Goal: Navigation & Orientation: Find specific page/section

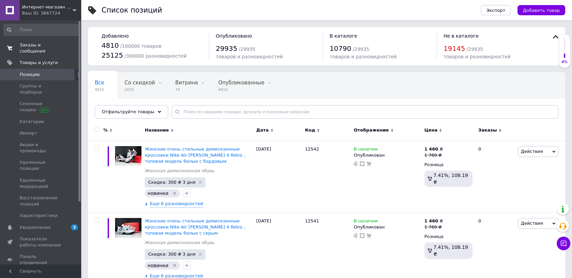
click at [56, 44] on span "Заказы и сообщения" at bounding box center [41, 48] width 43 height 12
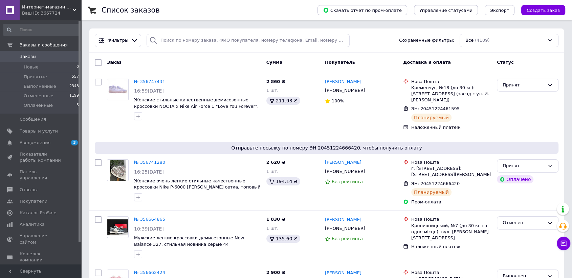
click at [48, 52] on link "Заказы 0" at bounding box center [41, 57] width 83 height 12
click at [62, 57] on span "Заказы" at bounding box center [41, 56] width 43 height 6
click at [49, 60] on span "Заказы" at bounding box center [41, 56] width 43 height 6
click at [45, 139] on span "Уведомления" at bounding box center [35, 142] width 31 height 6
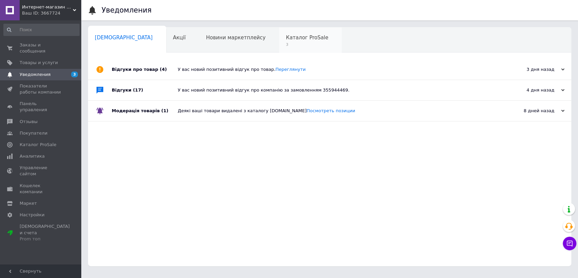
click at [279, 32] on div "Каталог ProSale 3" at bounding box center [310, 40] width 63 height 26
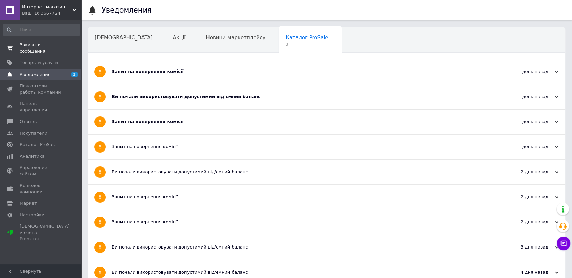
click at [63, 45] on span "0 0" at bounding box center [72, 48] width 19 height 12
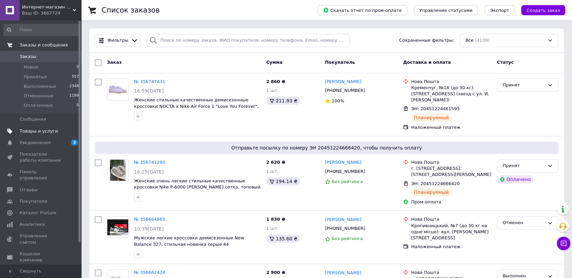
click at [28, 133] on span "Товары и услуги" at bounding box center [39, 131] width 38 height 6
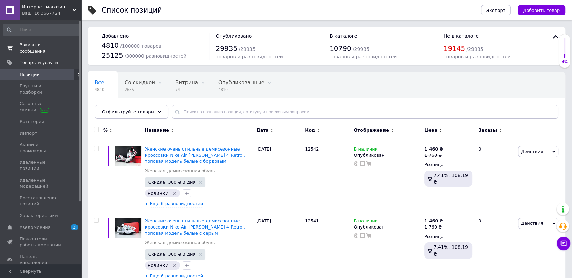
click at [56, 44] on span "Заказы и сообщения" at bounding box center [41, 48] width 43 height 12
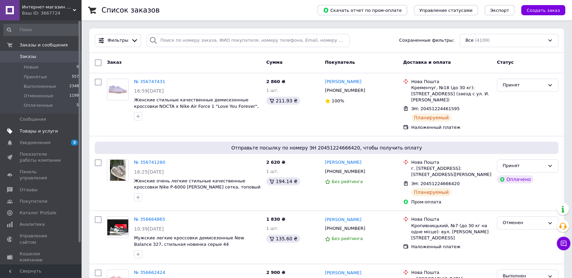
click at [38, 133] on span "Товары и услуги" at bounding box center [39, 131] width 38 height 6
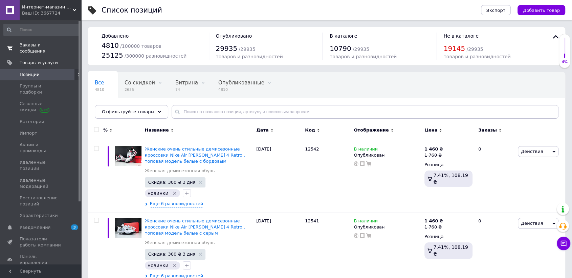
click at [55, 48] on span "Заказы и сообщения" at bounding box center [41, 48] width 43 height 12
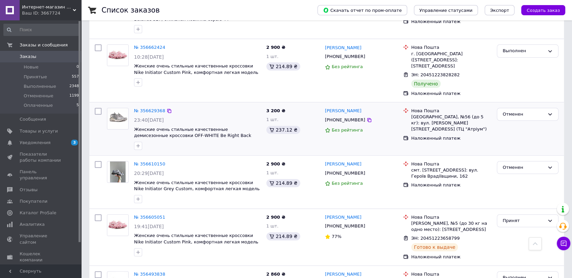
scroll to position [225, 0]
click at [52, 126] on link "Товары и услуги" at bounding box center [41, 131] width 83 height 12
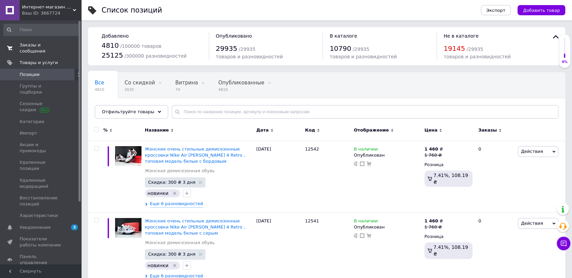
click at [63, 47] on span "0 0" at bounding box center [72, 48] width 19 height 12
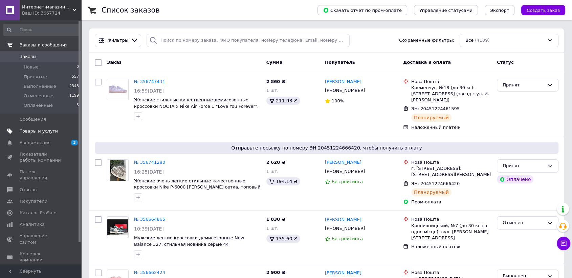
click at [41, 133] on span "Товары и услуги" at bounding box center [39, 131] width 38 height 6
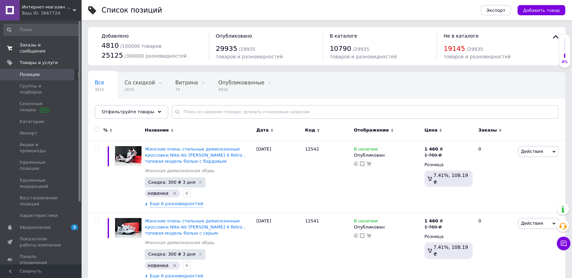
click at [43, 47] on span "Заказы и сообщения" at bounding box center [41, 48] width 43 height 12
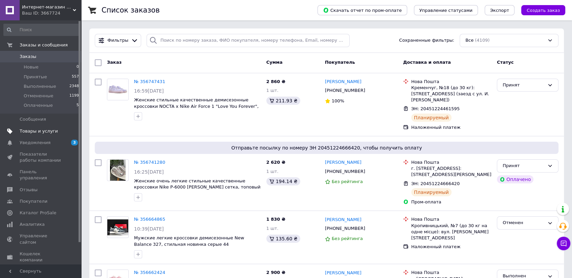
click at [32, 126] on link "Товары и услуги" at bounding box center [41, 131] width 83 height 12
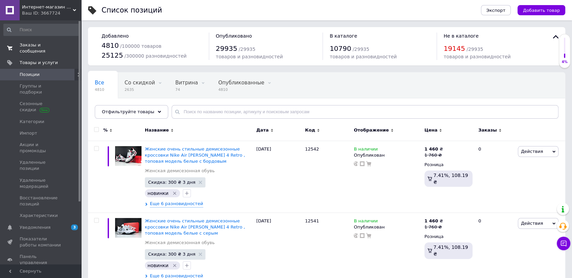
click at [30, 41] on link "Заказы и сообщения 0 0" at bounding box center [41, 48] width 83 height 18
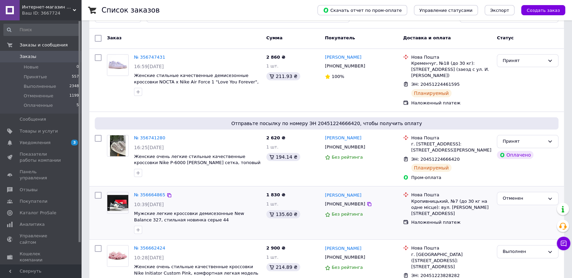
scroll to position [38, 0]
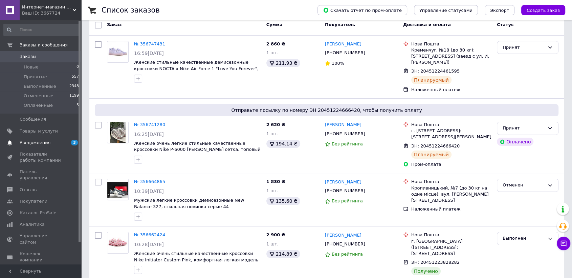
click at [36, 138] on link "Уведомления 3" at bounding box center [41, 143] width 83 height 12
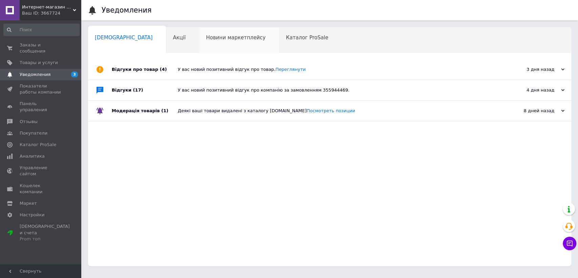
click at [206, 39] on span "Новини маркетплейсу" at bounding box center [236, 38] width 60 height 6
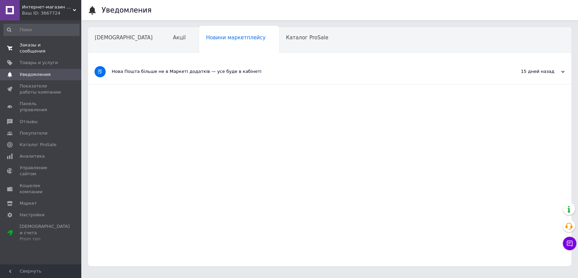
click at [45, 47] on span "Заказы и сообщения" at bounding box center [41, 48] width 43 height 12
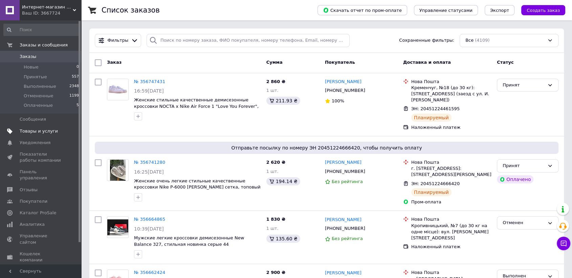
click at [29, 136] on link "Товары и услуги" at bounding box center [41, 131] width 83 height 12
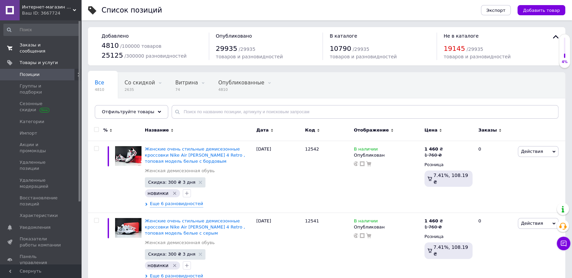
click at [47, 49] on link "Заказы и сообщения 0 0" at bounding box center [41, 48] width 83 height 18
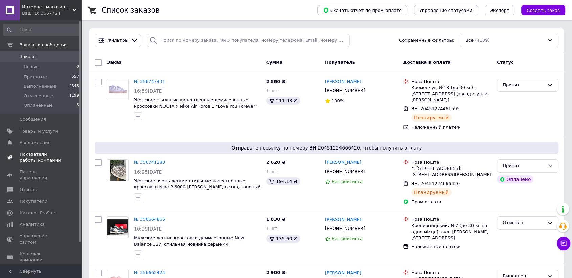
click at [36, 160] on span "Показатели работы компании" at bounding box center [41, 157] width 43 height 12
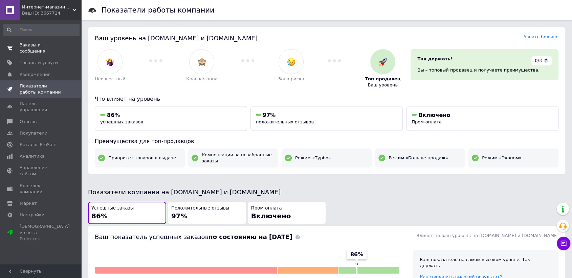
click at [44, 43] on span "Заказы и сообщения" at bounding box center [41, 48] width 43 height 12
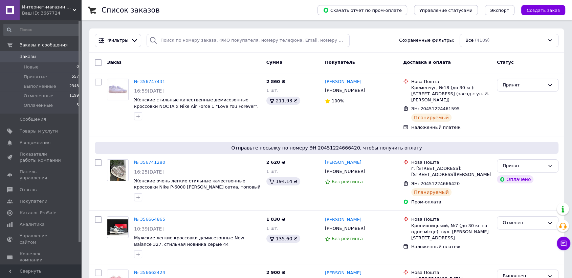
click at [60, 58] on span "Заказы" at bounding box center [41, 56] width 43 height 6
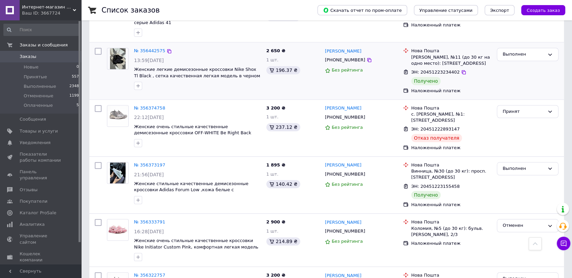
scroll to position [602, 0]
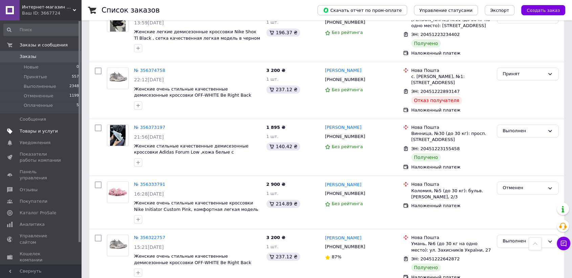
click at [37, 131] on span "Товары и услуги" at bounding box center [39, 131] width 38 height 6
